Goal: Task Accomplishment & Management: Manage account settings

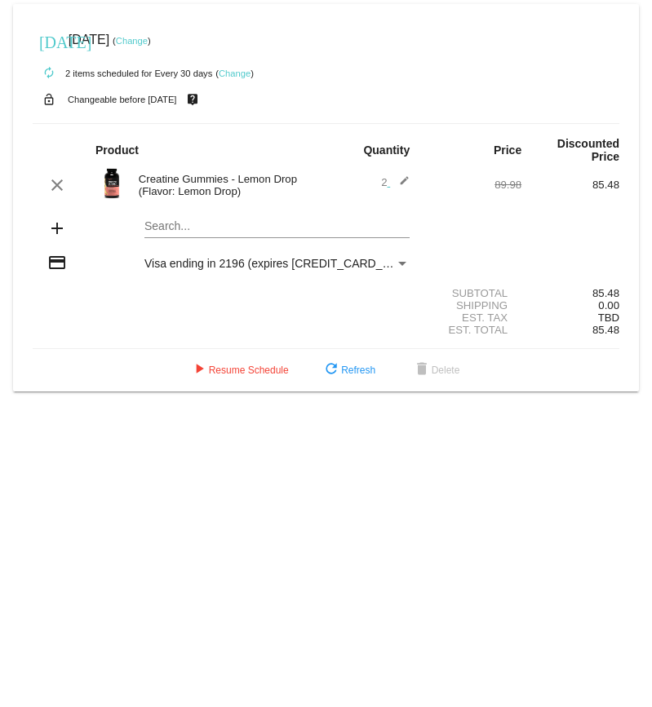
click at [234, 74] on link "Change" at bounding box center [235, 74] width 32 height 10
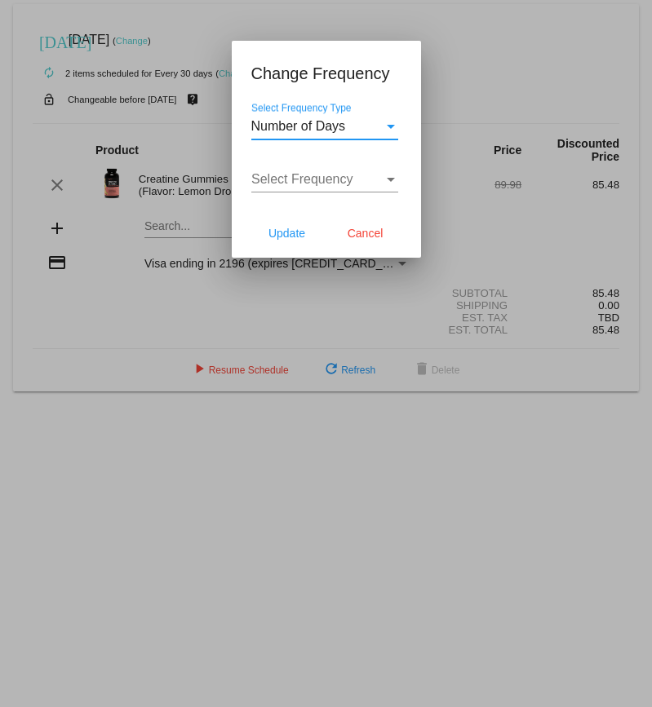
click at [396, 125] on div "Select Frequency Type" at bounding box center [390, 126] width 15 height 15
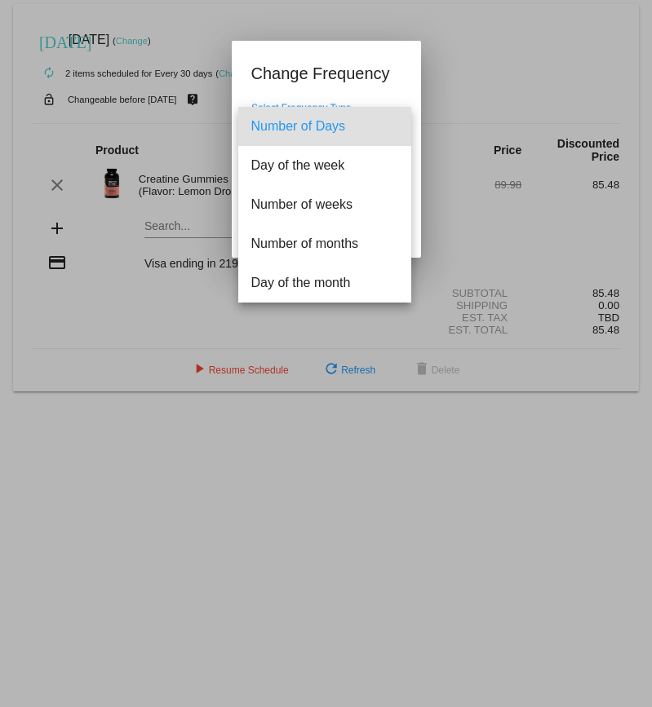
click at [395, 125] on span "Number of Days" at bounding box center [324, 126] width 147 height 39
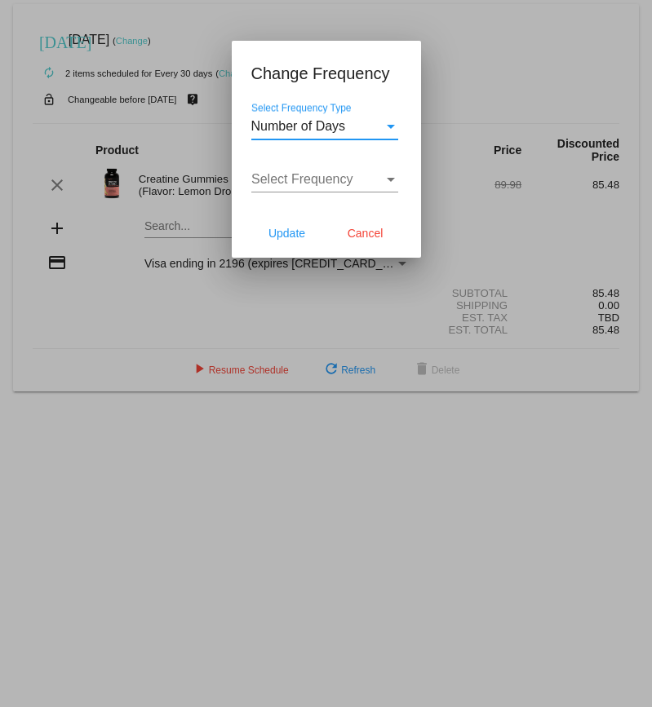
click at [393, 175] on div "Select Frequency" at bounding box center [390, 179] width 15 height 15
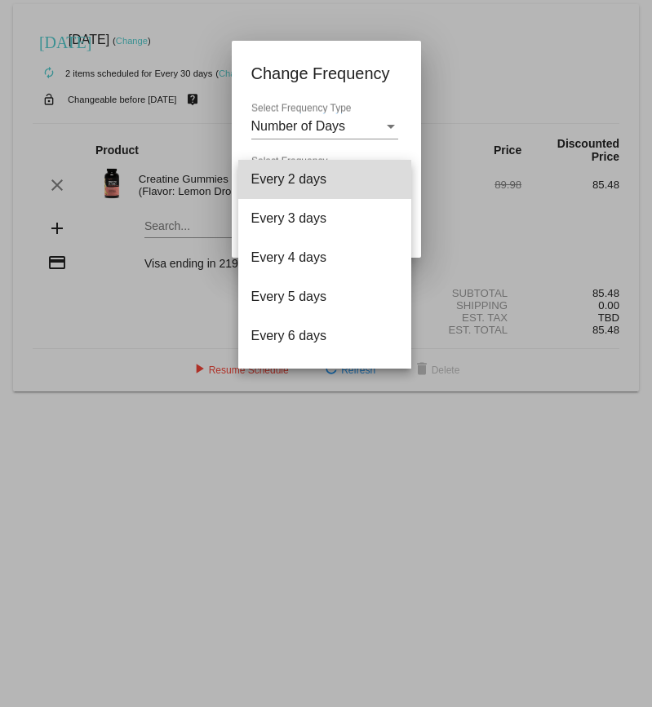
click at [386, 167] on mat-option "Every 2 days" at bounding box center [324, 179] width 173 height 39
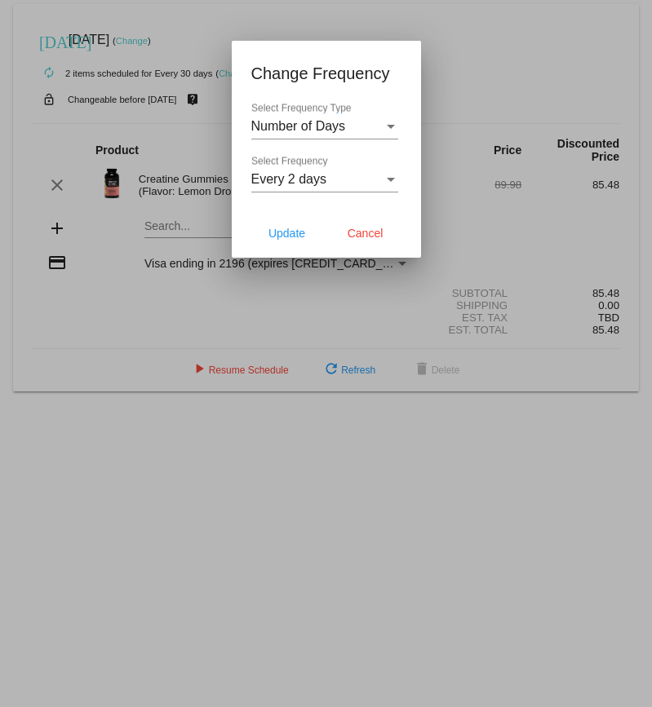
click at [392, 115] on div "Number of Days Select Frequency Type" at bounding box center [324, 121] width 147 height 37
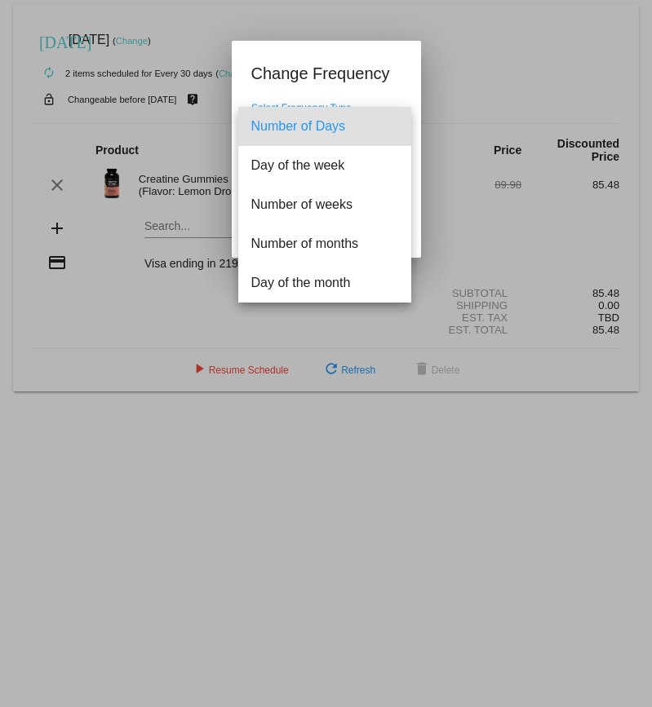
click at [392, 112] on span "Number of Days" at bounding box center [324, 126] width 147 height 39
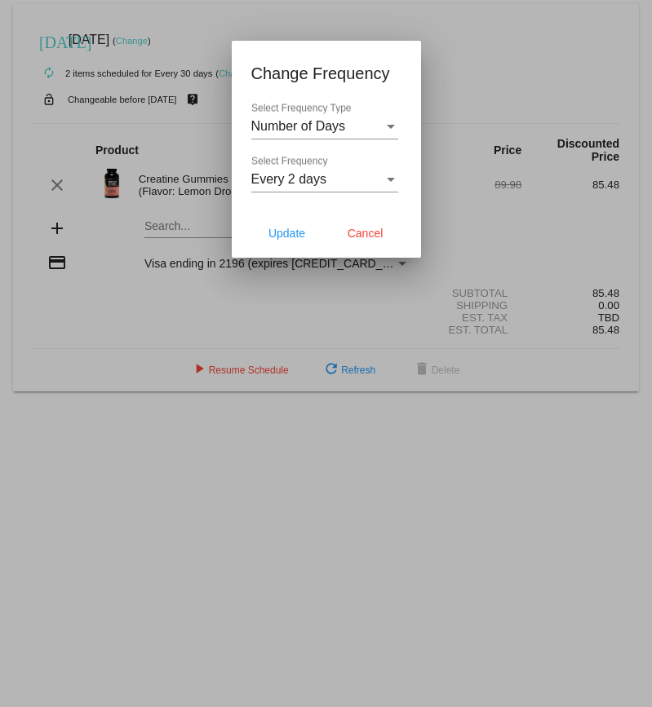
click at [508, 78] on div at bounding box center [326, 353] width 652 height 707
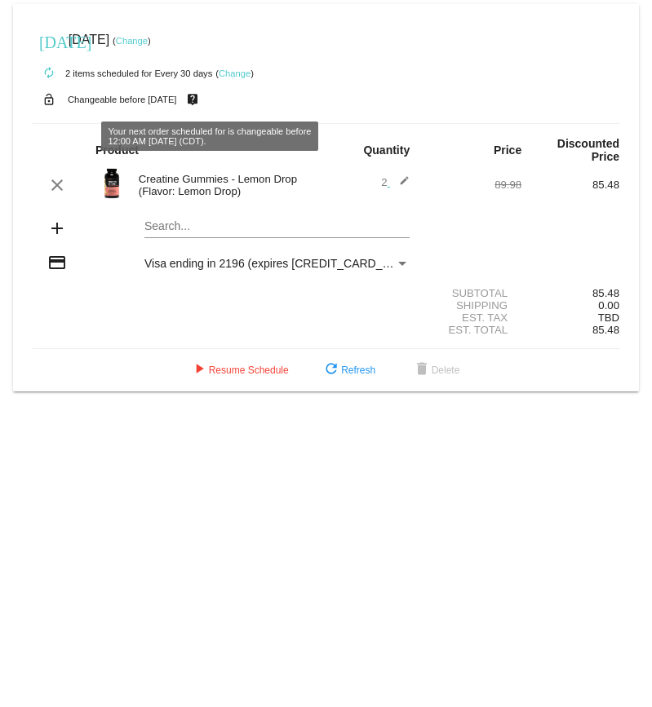
click at [202, 100] on mat-icon "live_help" at bounding box center [193, 99] width 20 height 21
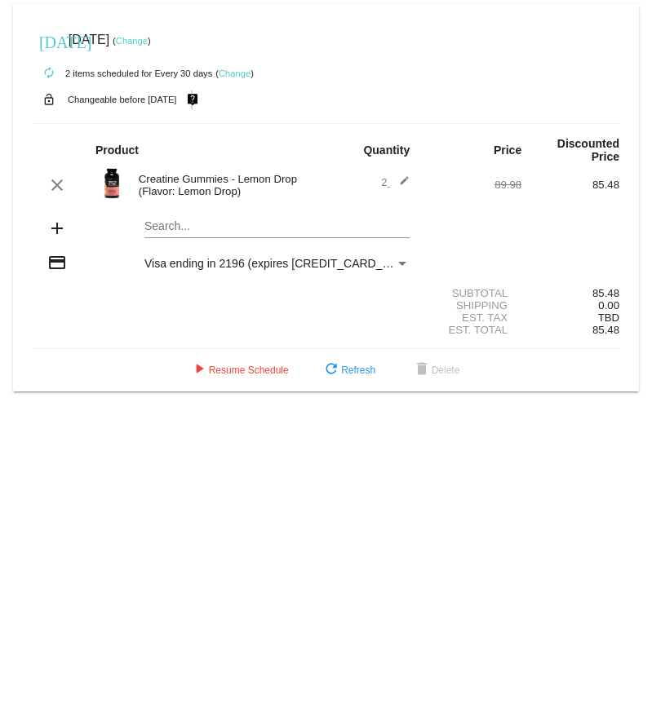
click at [148, 38] on link "Change" at bounding box center [132, 41] width 32 height 10
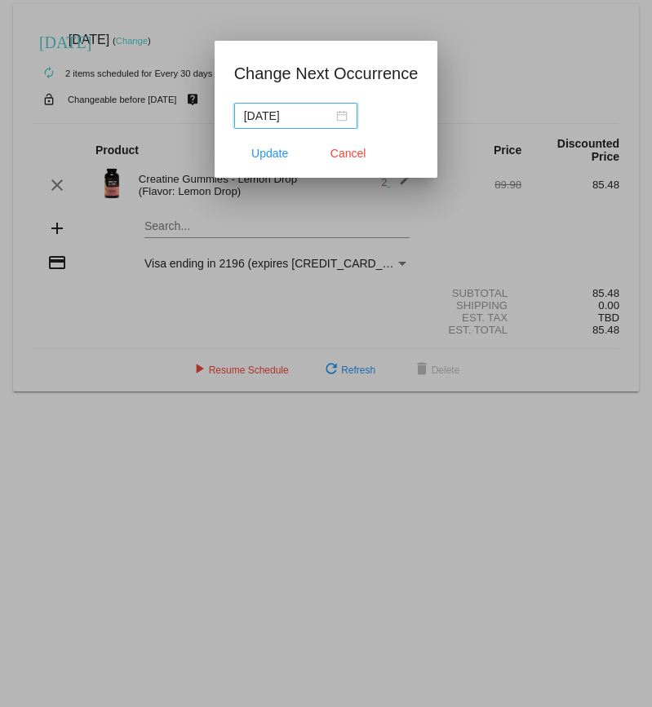
click at [282, 117] on input "[DATE]" at bounding box center [288, 116] width 89 height 18
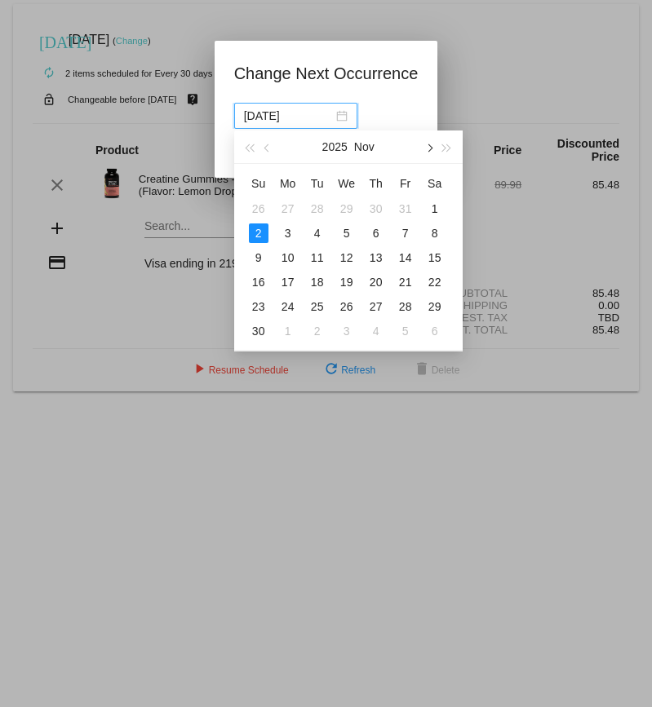
click at [433, 147] on button "button" at bounding box center [428, 147] width 18 height 33
click at [320, 206] on div "2" at bounding box center [318, 209] width 20 height 20
type input "[DATE]"
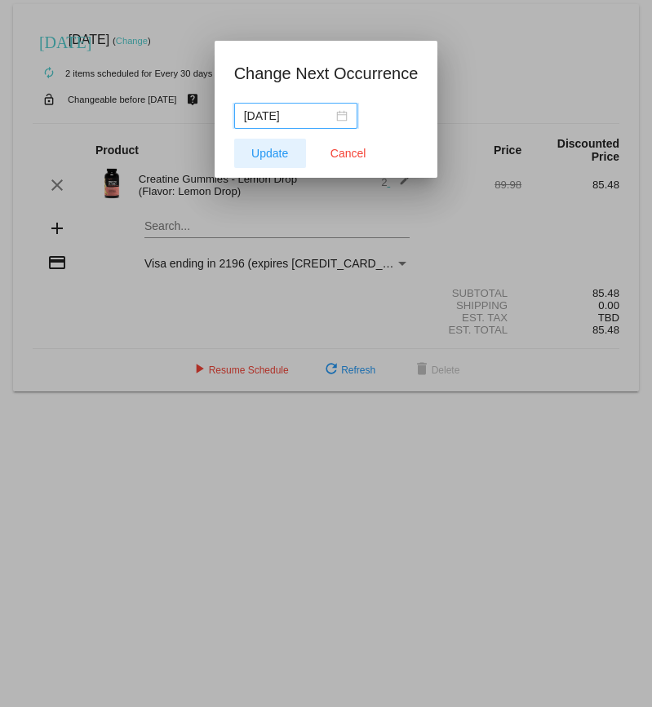
click at [276, 156] on span "Update" at bounding box center [269, 153] width 37 height 13
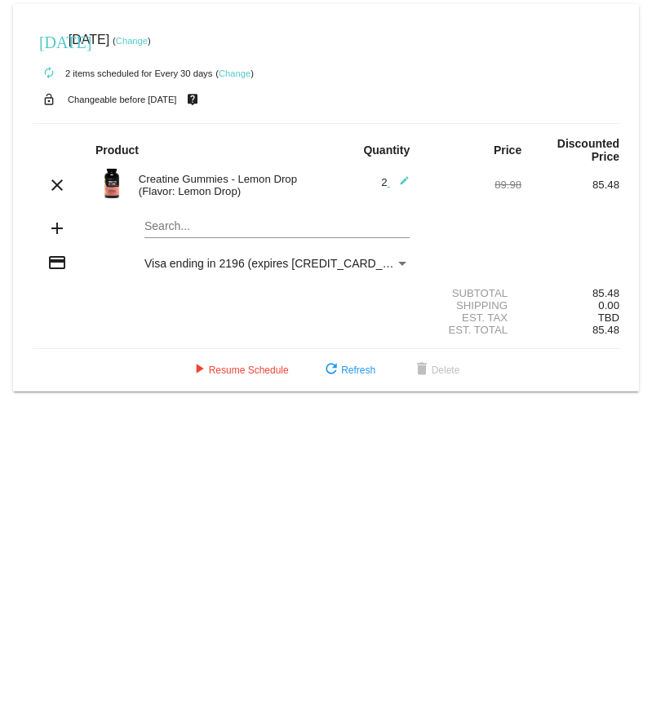
click at [112, 184] on img at bounding box center [111, 183] width 33 height 33
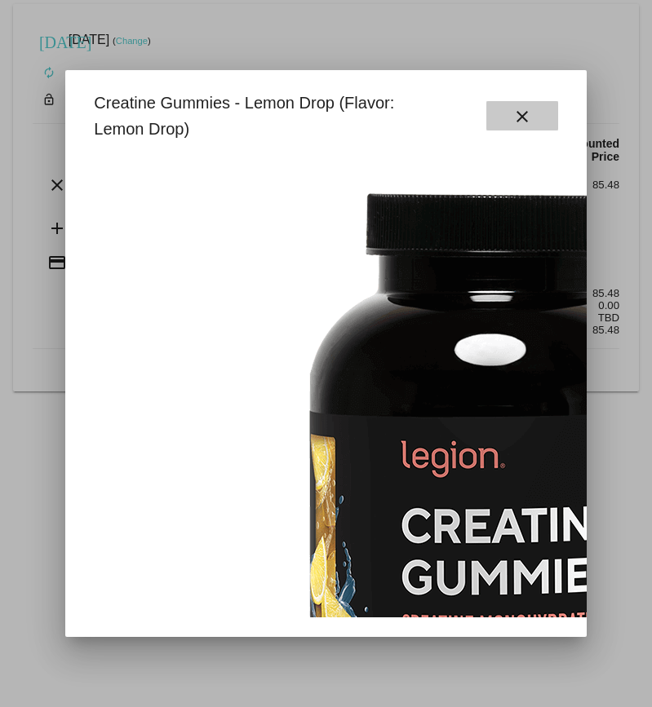
click at [506, 109] on button "close" at bounding box center [522, 115] width 72 height 29
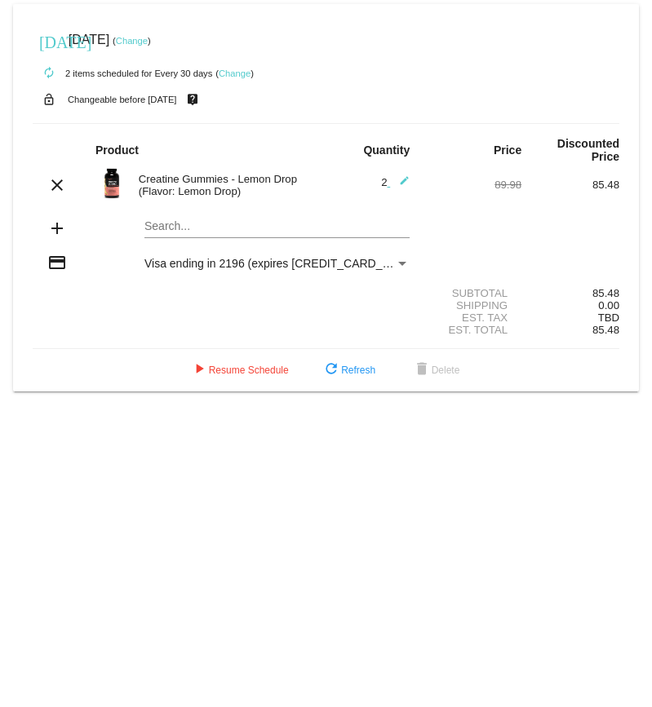
click at [402, 180] on mat-icon "edit" at bounding box center [400, 185] width 20 height 20
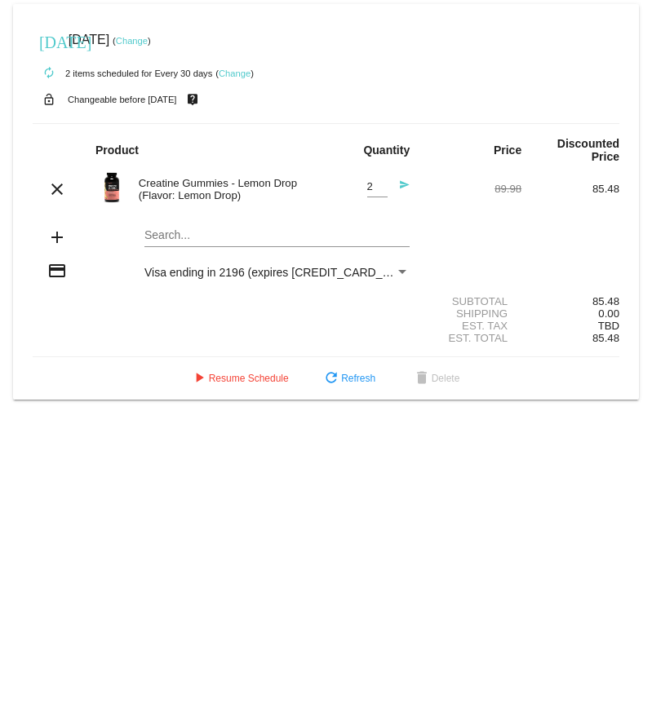
click at [166, 237] on mat-card "[DATE] [DATE] ( Change ) autorenew 2 items scheduled for Every 30 days ( Change…" at bounding box center [326, 202] width 626 height 396
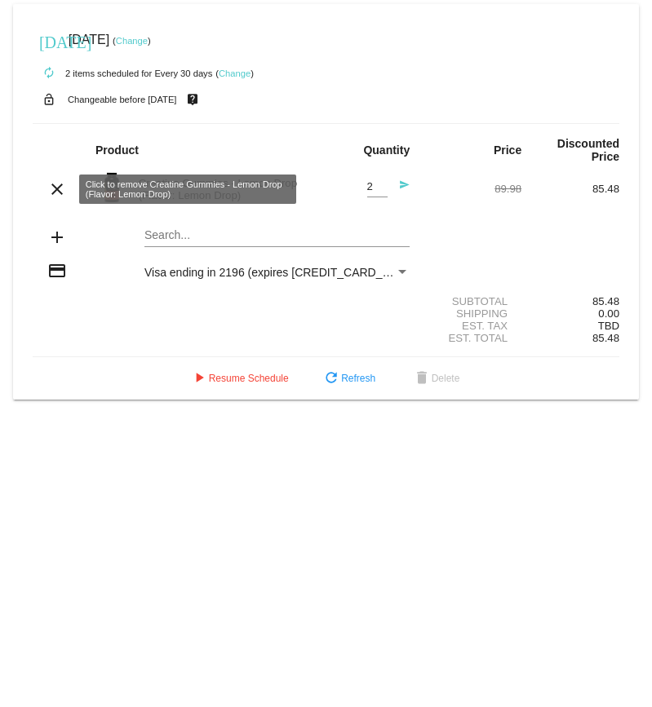
click at [56, 189] on mat-icon "clear" at bounding box center [57, 189] width 20 height 20
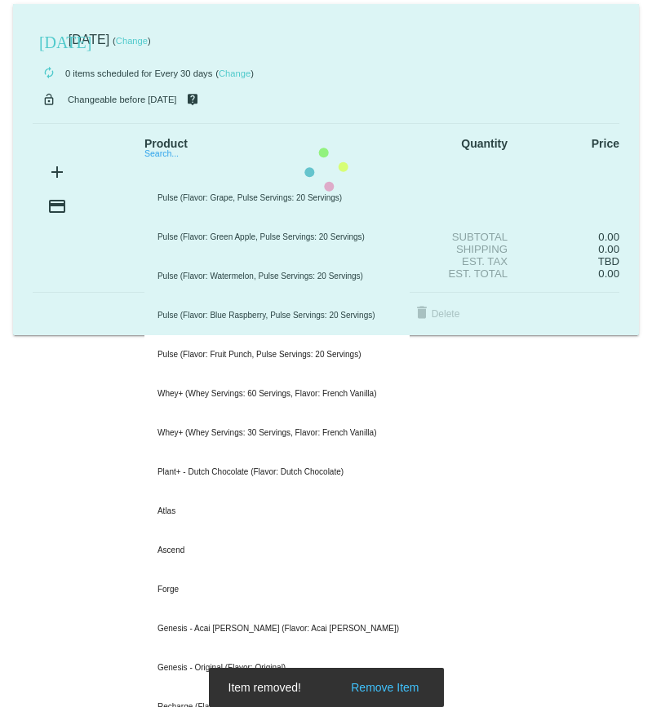
click at [188, 172] on mat-card "[DATE] [DATE] ( Change ) autorenew 0 items scheduled for Every 30 days ( Change…" at bounding box center [326, 169] width 626 height 331
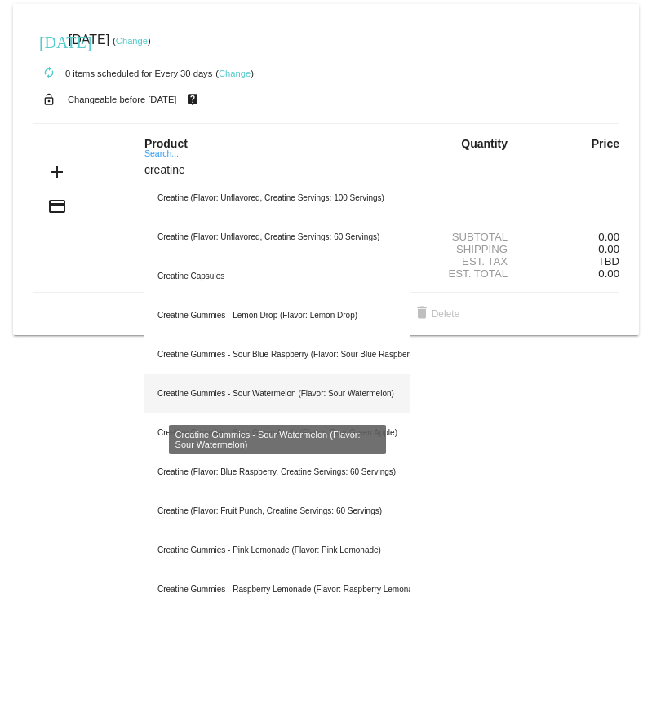
type input "creatine"
click at [270, 392] on div "Creatine Gummies - Sour Watermelon (Flavor: Sour Watermelon)" at bounding box center [276, 393] width 265 height 39
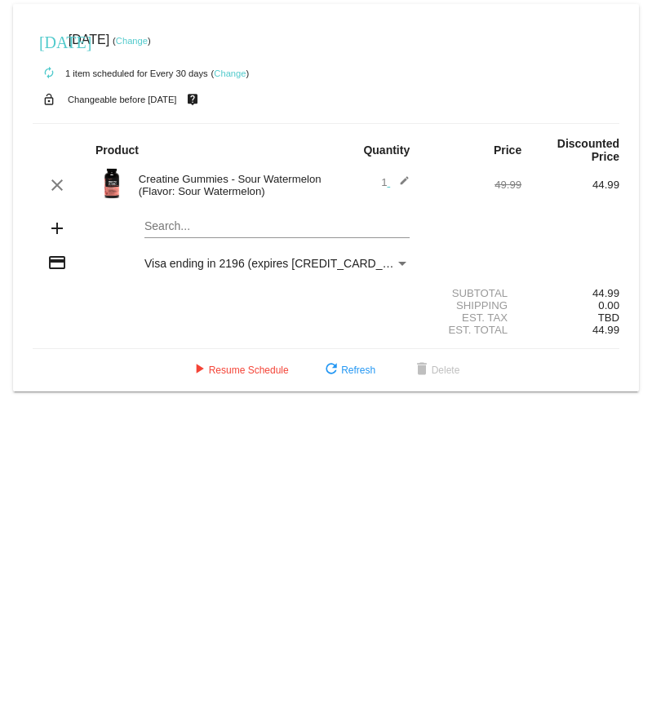
click at [401, 182] on mat-icon "edit" at bounding box center [400, 185] width 20 height 20
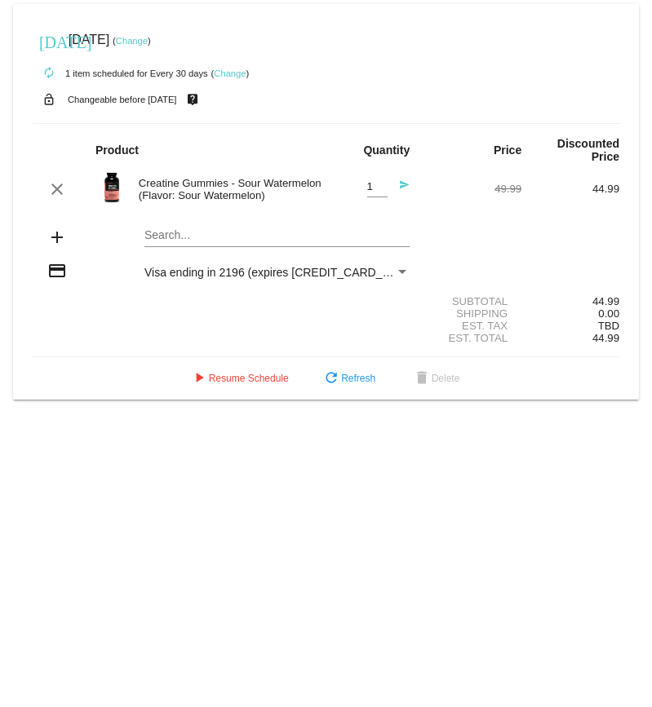
click at [404, 186] on mat-icon "send" at bounding box center [400, 189] width 20 height 20
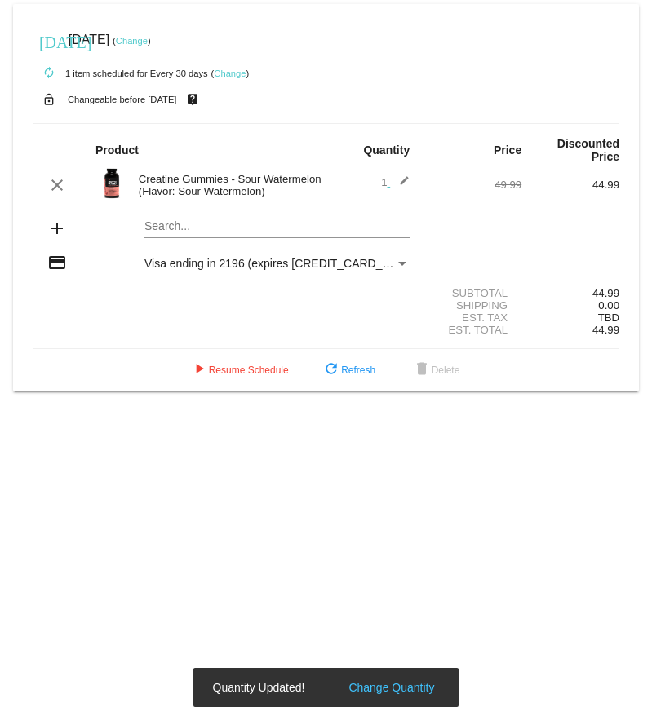
click at [404, 186] on mat-icon "edit" at bounding box center [400, 185] width 20 height 20
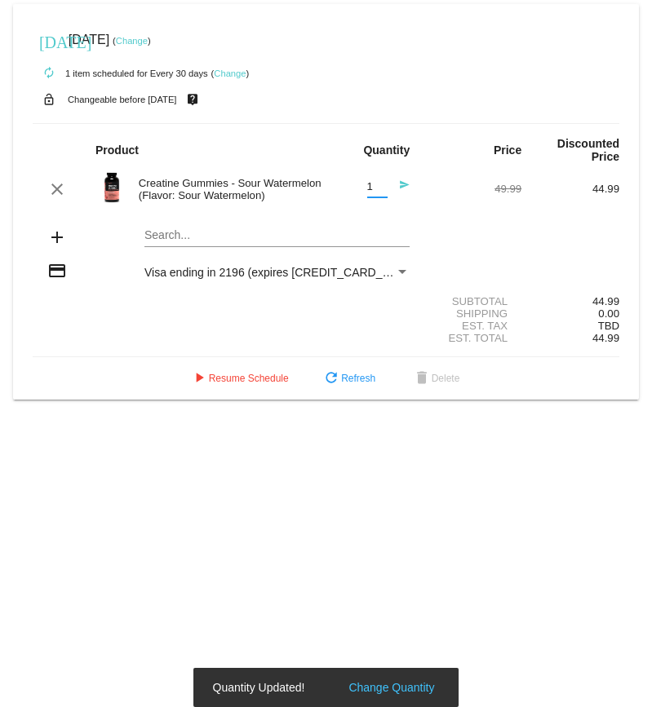
drag, startPoint x: 382, startPoint y: 187, endPoint x: 361, endPoint y: 190, distance: 21.5
click at [367, 189] on input "1" at bounding box center [377, 187] width 20 height 12
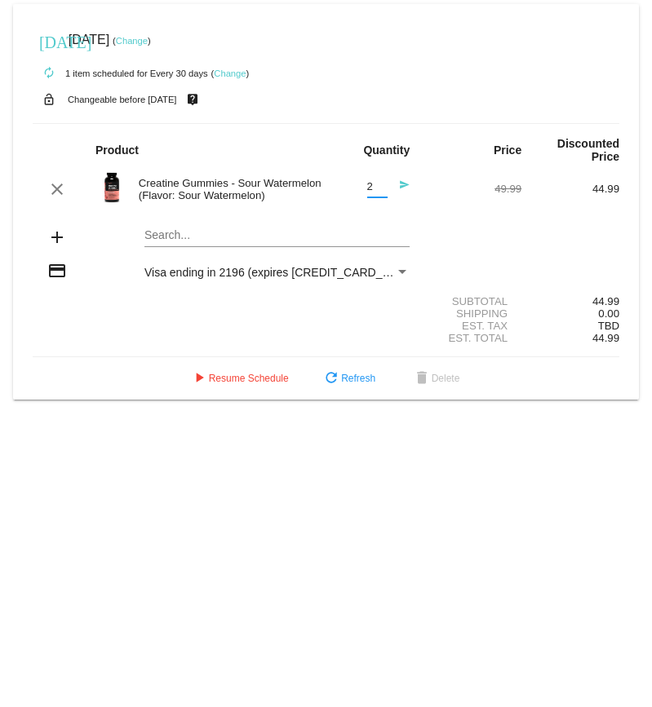
type input "2"
click at [381, 182] on input "2" at bounding box center [377, 187] width 20 height 12
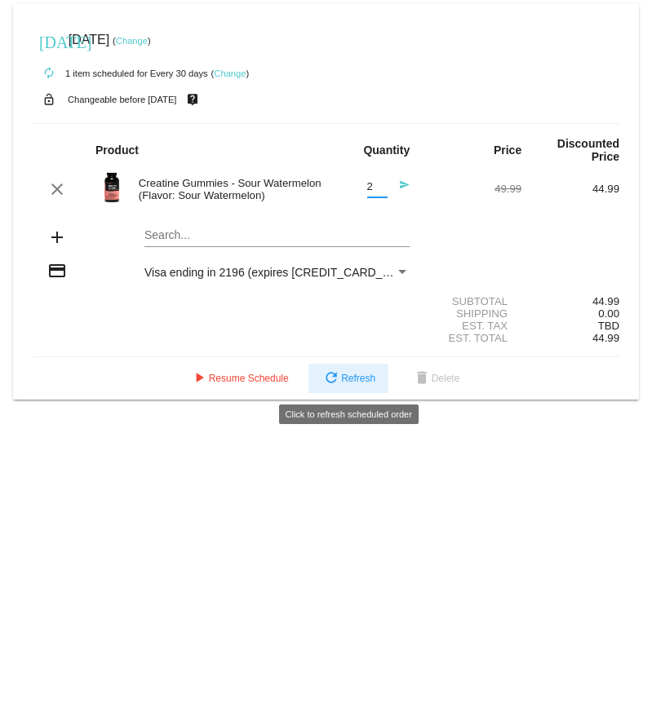
click at [359, 376] on span "refresh Refresh" at bounding box center [348, 378] width 54 height 11
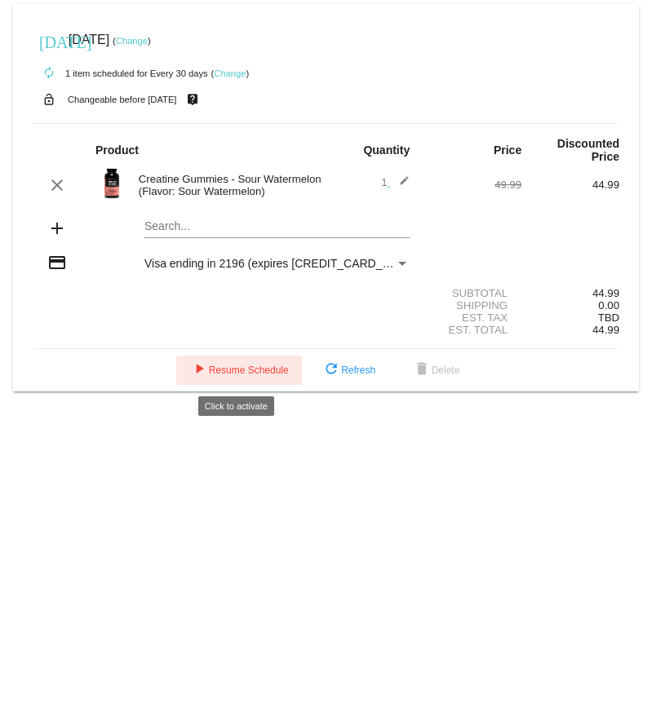
click at [267, 366] on span "play_arrow Resume Schedule" at bounding box center [239, 370] width 100 height 11
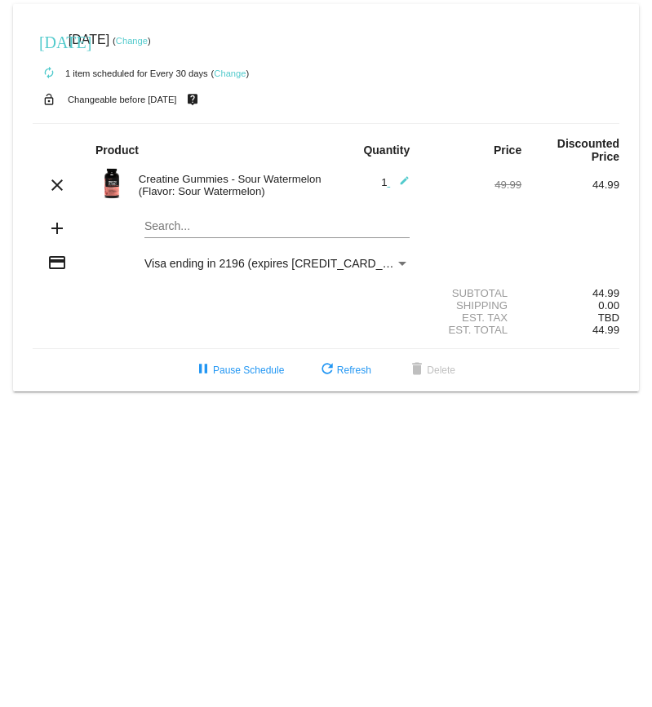
click at [383, 183] on span "1 edit" at bounding box center [395, 182] width 29 height 12
click at [400, 175] on mat-icon "edit" at bounding box center [400, 185] width 20 height 20
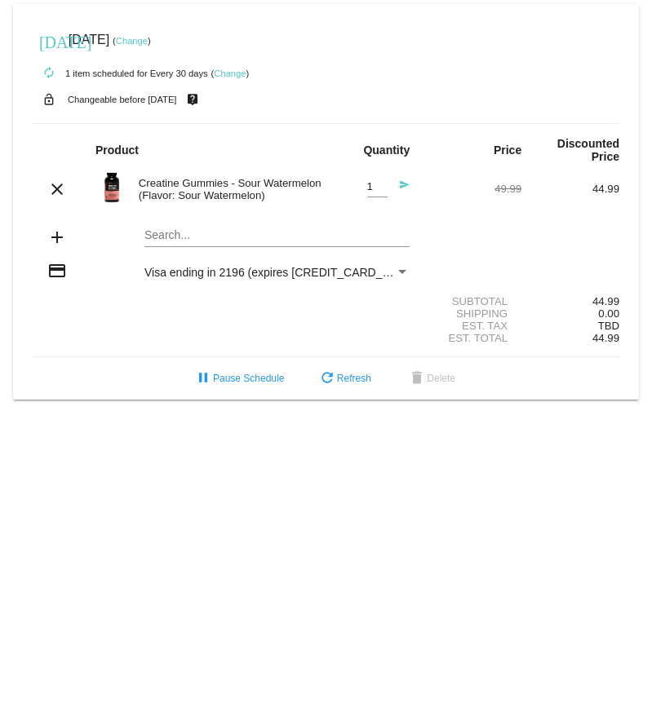
click at [398, 185] on mat-icon "send" at bounding box center [400, 189] width 20 height 20
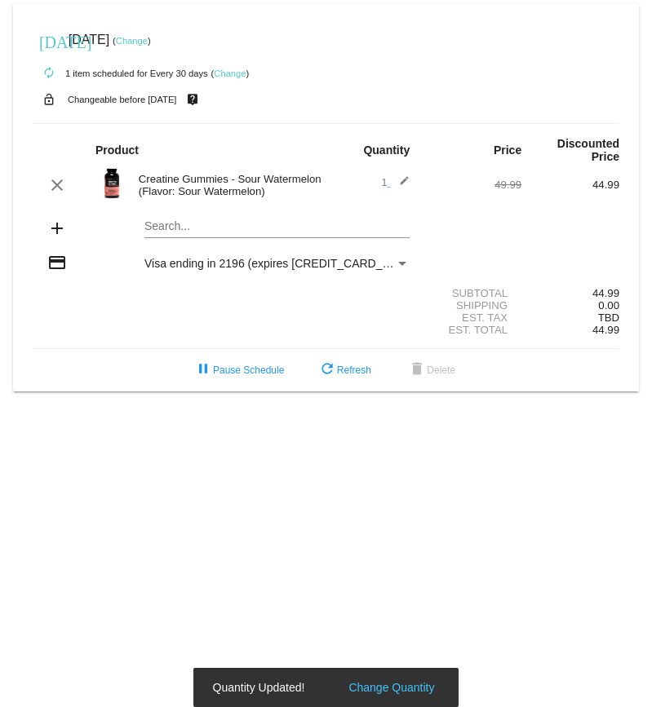
click at [402, 178] on mat-icon "edit" at bounding box center [400, 185] width 20 height 20
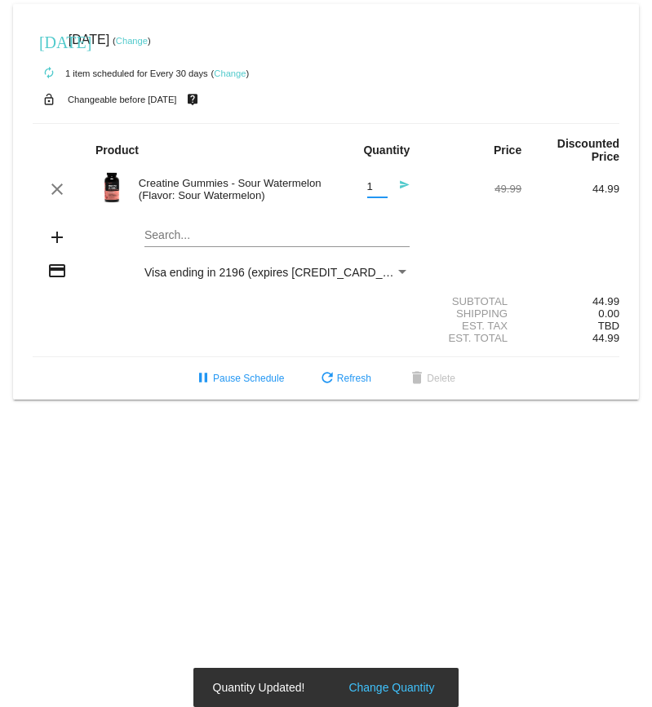
click at [377, 189] on input "1" at bounding box center [377, 187] width 20 height 12
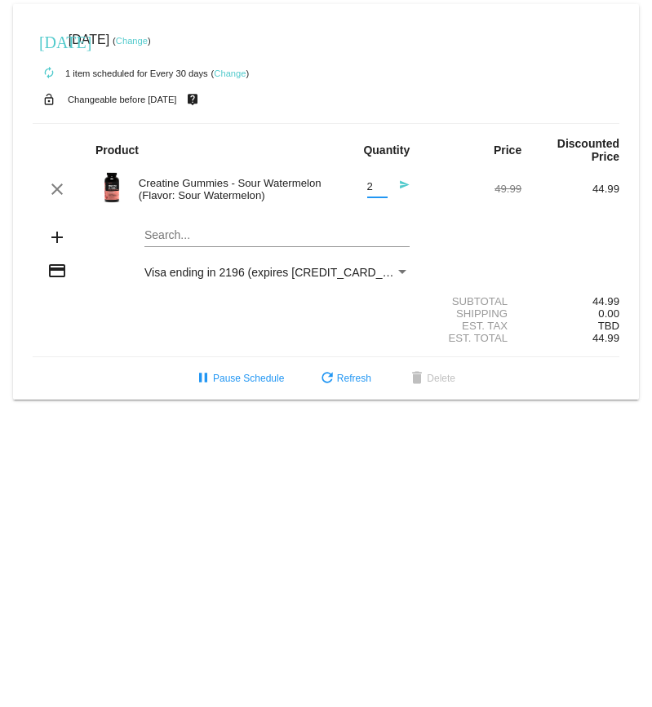
type input "2"
click at [379, 181] on input "2" at bounding box center [377, 187] width 20 height 12
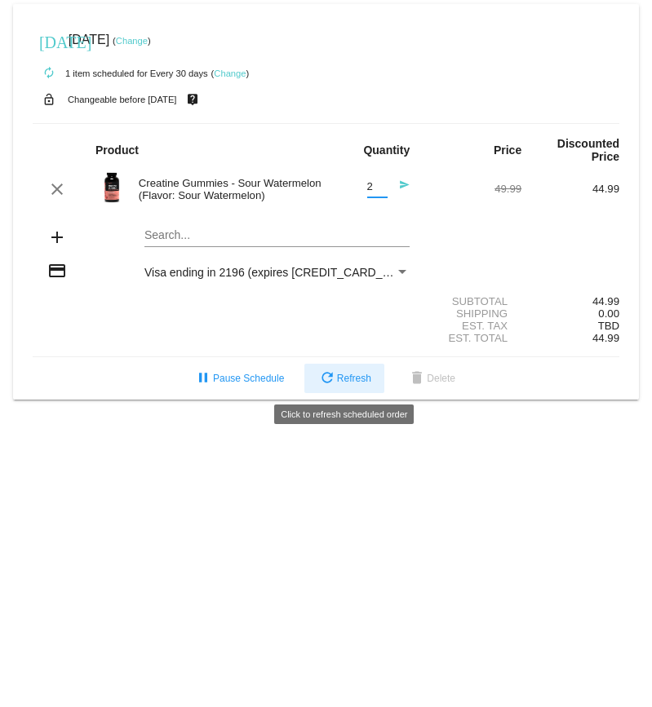
click at [345, 377] on span "refresh Refresh" at bounding box center [344, 378] width 54 height 11
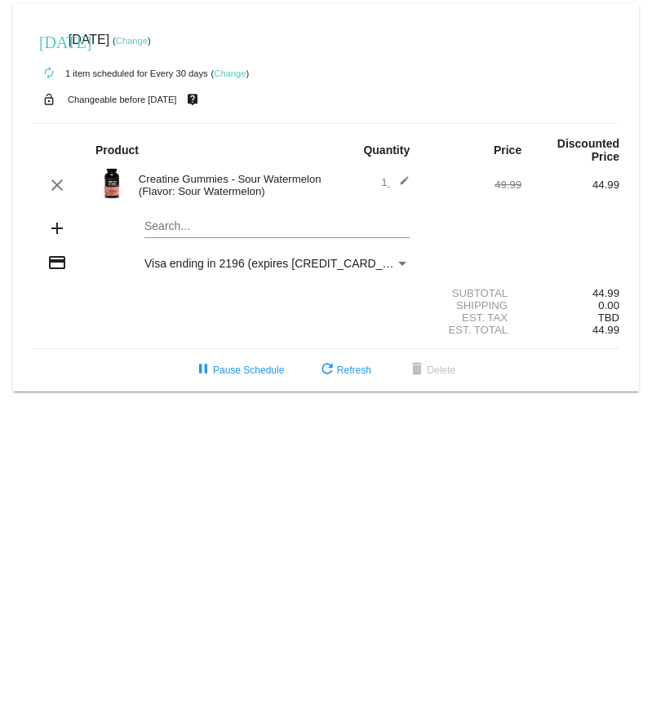
click at [216, 231] on mat-card "[DATE] [DATE] ( Change ) autorenew 1 item scheduled for Every 30 days ( Change …" at bounding box center [326, 198] width 626 height 388
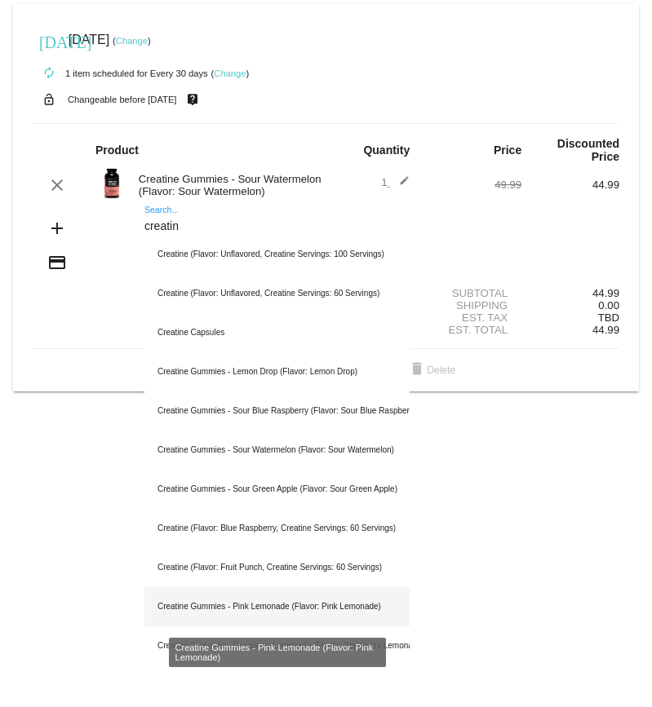
type input "creatin"
click at [334, 609] on div "Creatine Gummies - Pink Lemonade (Flavor: Pink Lemonade)" at bounding box center [276, 606] width 265 height 39
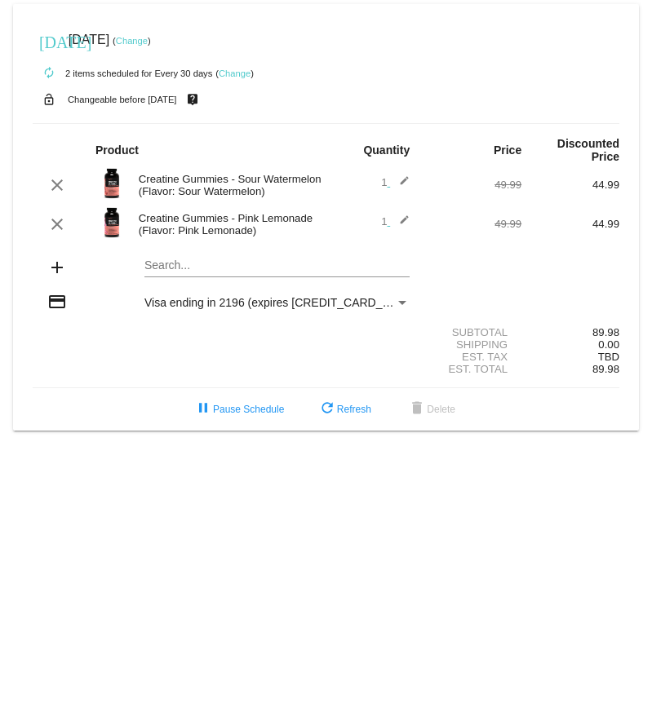
click at [400, 179] on mat-icon "edit" at bounding box center [400, 185] width 20 height 20
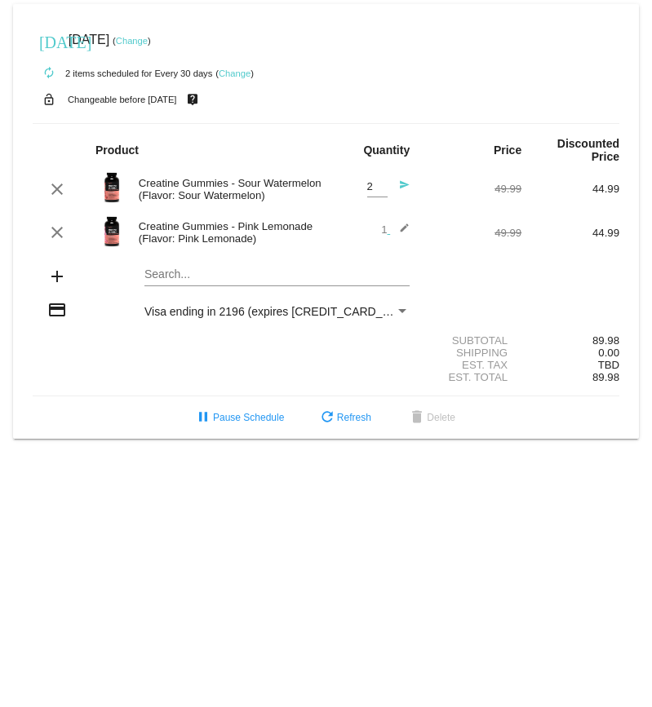
type input "2"
click at [381, 181] on input "2" at bounding box center [377, 187] width 20 height 12
click at [513, 504] on body "[DATE] [DATE] ( Change ) autorenew 2 items scheduled for Every 30 days ( Change…" at bounding box center [326, 353] width 652 height 707
click at [507, 550] on body "[DATE] [DATE] ( Change ) autorenew 2 items scheduled for Every 30 days ( Change…" at bounding box center [326, 353] width 652 height 707
